Goal: Find specific page/section: Find specific page/section

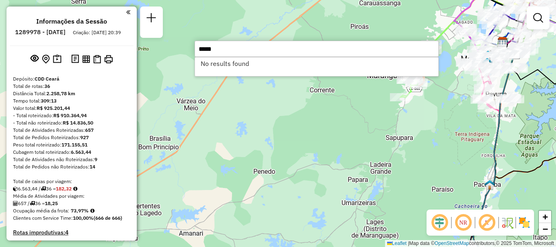
click at [218, 48] on input "*****" at bounding box center [317, 49] width 244 height 16
drag, startPoint x: 218, startPoint y: 48, endPoint x: 187, endPoint y: 44, distance: 31.2
click at [187, 44] on hb-router-mapa "Informações da Sessão 1289978 - [DATE] Criação: [DATE] 20:39 Depósito: CDD Cear…" at bounding box center [278, 123] width 556 height 247
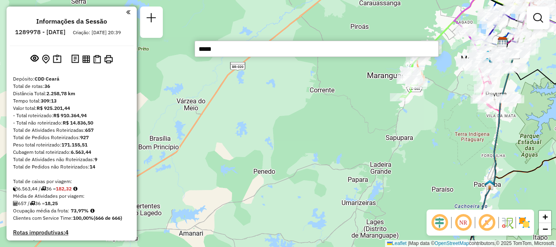
click at [260, 133] on div "Janela de atendimento Grade de atendimento Capacidade Transportadoras Veículos …" at bounding box center [278, 123] width 556 height 247
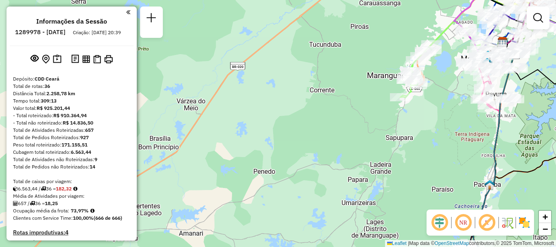
click at [126, 12] on em at bounding box center [128, 12] width 4 height 7
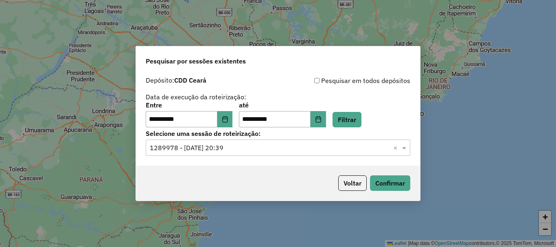
click at [208, 153] on div "Selecione uma sessão × 1289978 - [DATE] 20:39 ×" at bounding box center [278, 148] width 265 height 16
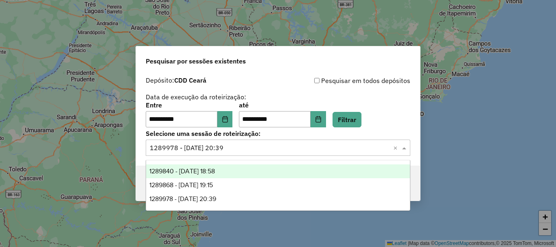
click at [210, 168] on span "1289840 - 07/10/2025 18:58" at bounding box center [183, 171] width 66 height 7
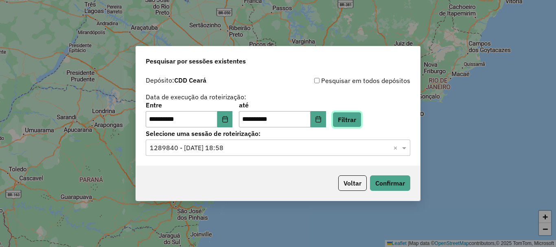
click at [362, 117] on button "Filtrar" at bounding box center [347, 119] width 29 height 15
click at [332, 145] on input "text" at bounding box center [270, 148] width 240 height 10
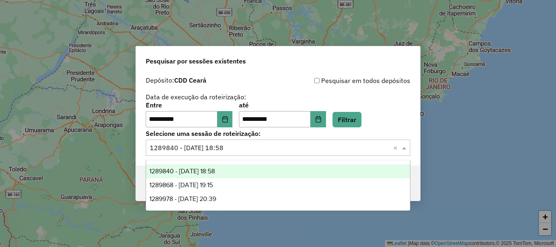
click at [210, 169] on span "1289840 - 07/10/2025 18:58" at bounding box center [183, 171] width 66 height 7
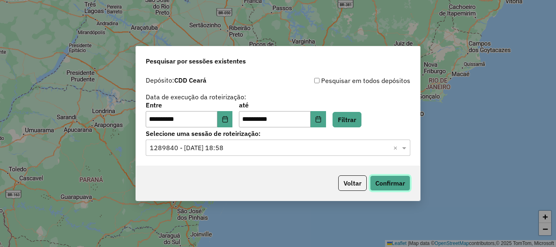
click at [382, 183] on button "Confirmar" at bounding box center [390, 183] width 40 height 15
click at [205, 151] on input "text" at bounding box center [270, 148] width 240 height 10
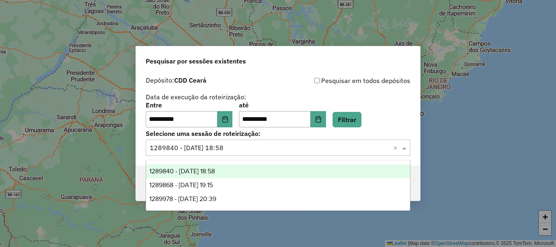
click at [207, 170] on span "1289840 - 07/10/2025 18:58" at bounding box center [183, 171] width 66 height 7
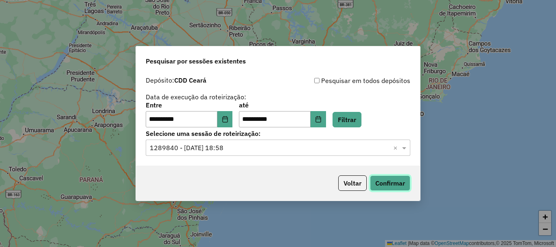
click at [407, 183] on button "Confirmar" at bounding box center [390, 183] width 40 height 15
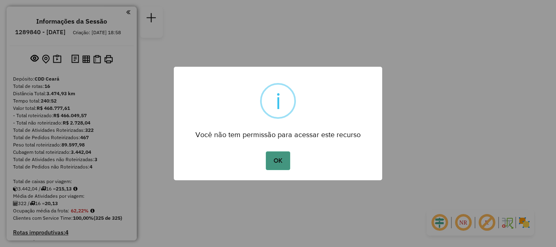
click at [282, 160] on button "OK" at bounding box center [278, 161] width 24 height 19
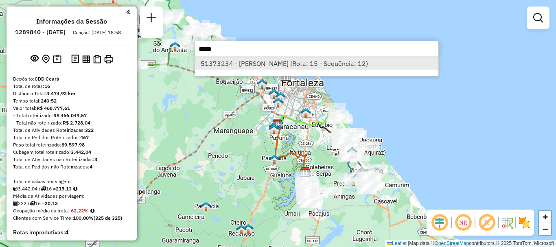
type input "*****"
click at [263, 62] on li "51373234 - MARIA ARTEMISA ISIDORIO (Rota: 15 - Sequência: 12)" at bounding box center [317, 63] width 244 height 12
select select "**********"
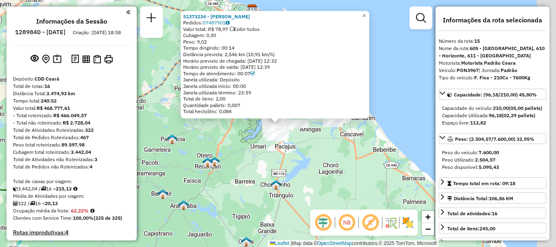
scroll to position [974, 0]
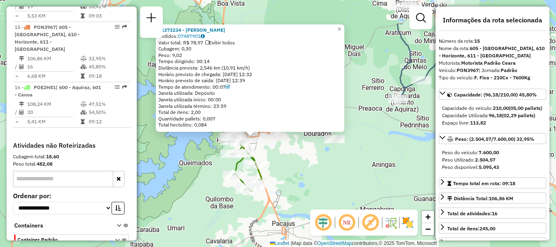
drag, startPoint x: 266, startPoint y: 110, endPoint x: 277, endPoint y: 158, distance: 49.7
click at [277, 158] on div "51373234 - MARIA ARTEMISA ISIDORIO Pedidos: 07487901 Valor total: R$ 78,97 Exib…" at bounding box center [278, 123] width 556 height 247
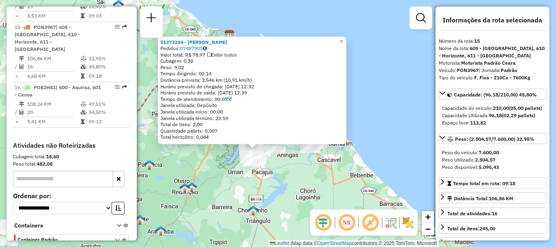
drag, startPoint x: 293, startPoint y: 177, endPoint x: 286, endPoint y: 165, distance: 13.9
click at [286, 165] on div "51373234 - MARIA ARTEMISA ISIDORIO Pedidos: 07487901 Valor total: R$ 78,97 Exib…" at bounding box center [278, 123] width 556 height 247
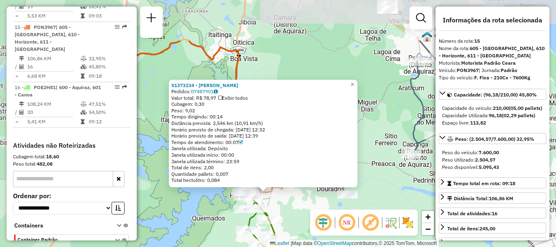
drag, startPoint x: 220, startPoint y: 142, endPoint x: 280, endPoint y: 207, distance: 88.8
click at [280, 207] on div "51373234 - MARIA ARTEMISA ISIDORIO Pedidos: 07487901 Valor total: R$ 78,97 Exib…" at bounding box center [278, 123] width 556 height 247
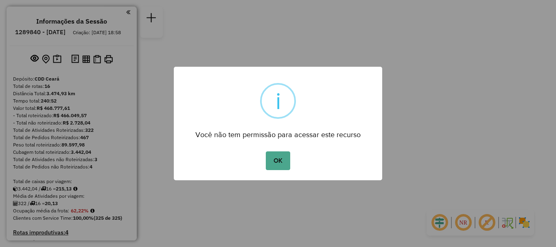
click at [266, 152] on button "OK" at bounding box center [278, 161] width 24 height 19
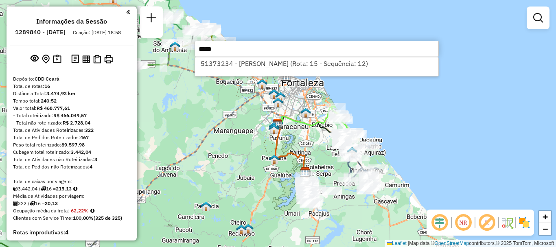
type input "*****"
drag, startPoint x: 221, startPoint y: 51, endPoint x: 196, endPoint y: 45, distance: 26.0
click at [196, 45] on input "*****" at bounding box center [317, 49] width 244 height 16
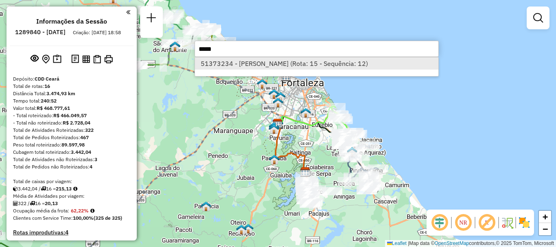
click at [315, 63] on li "51373234 - MARIA ARTEMISA ISIDORIO (Rota: 15 - Sequência: 12)" at bounding box center [317, 63] width 244 height 12
select select "**********"
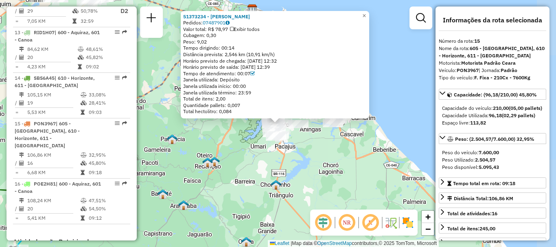
scroll to position [974, 0]
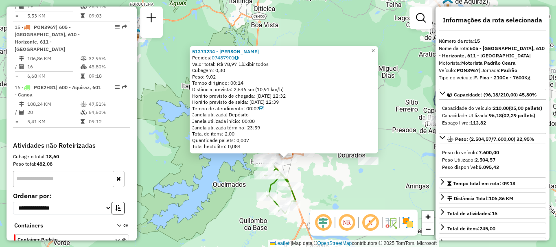
drag, startPoint x: 300, startPoint y: 114, endPoint x: 301, endPoint y: 213, distance: 99.4
click at [301, 213] on div "51373234 - MARIA ARTEMISA ISIDORIO Pedidos: 07487901 Valor total: R$ 78,97 Exib…" at bounding box center [278, 123] width 556 height 247
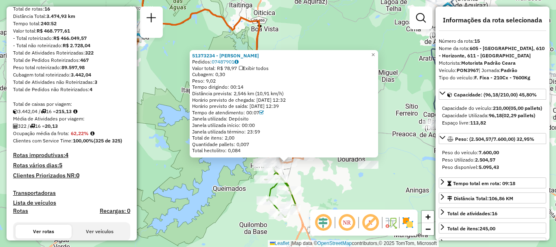
scroll to position [0, 0]
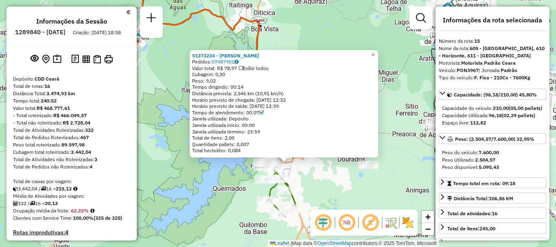
click at [47, 32] on h6 "1289840 - 07/10/2025" at bounding box center [40, 32] width 51 height 7
copy h6 "1289840"
